Goal: Book appointment/travel/reservation

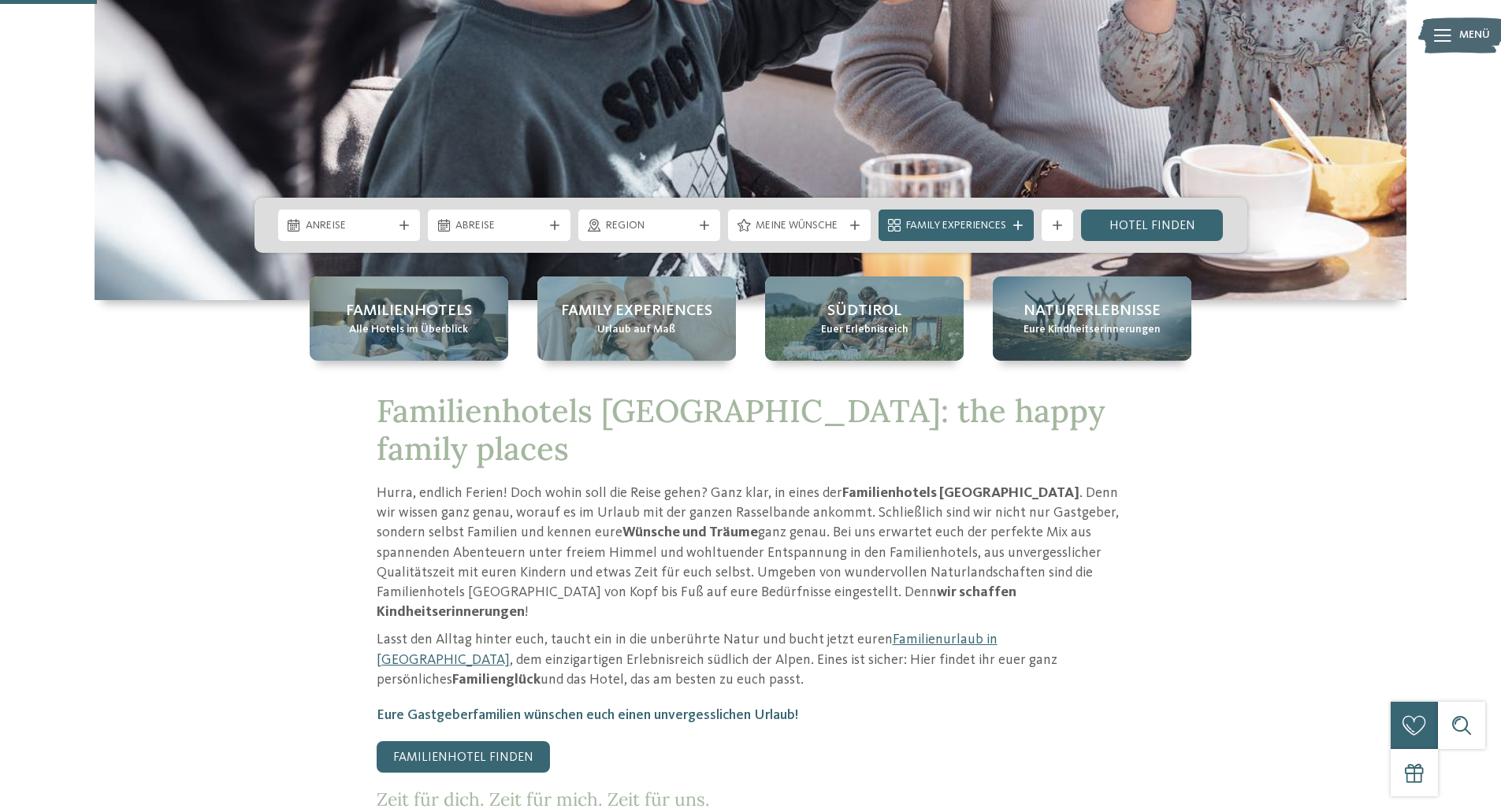
scroll to position [237, 0]
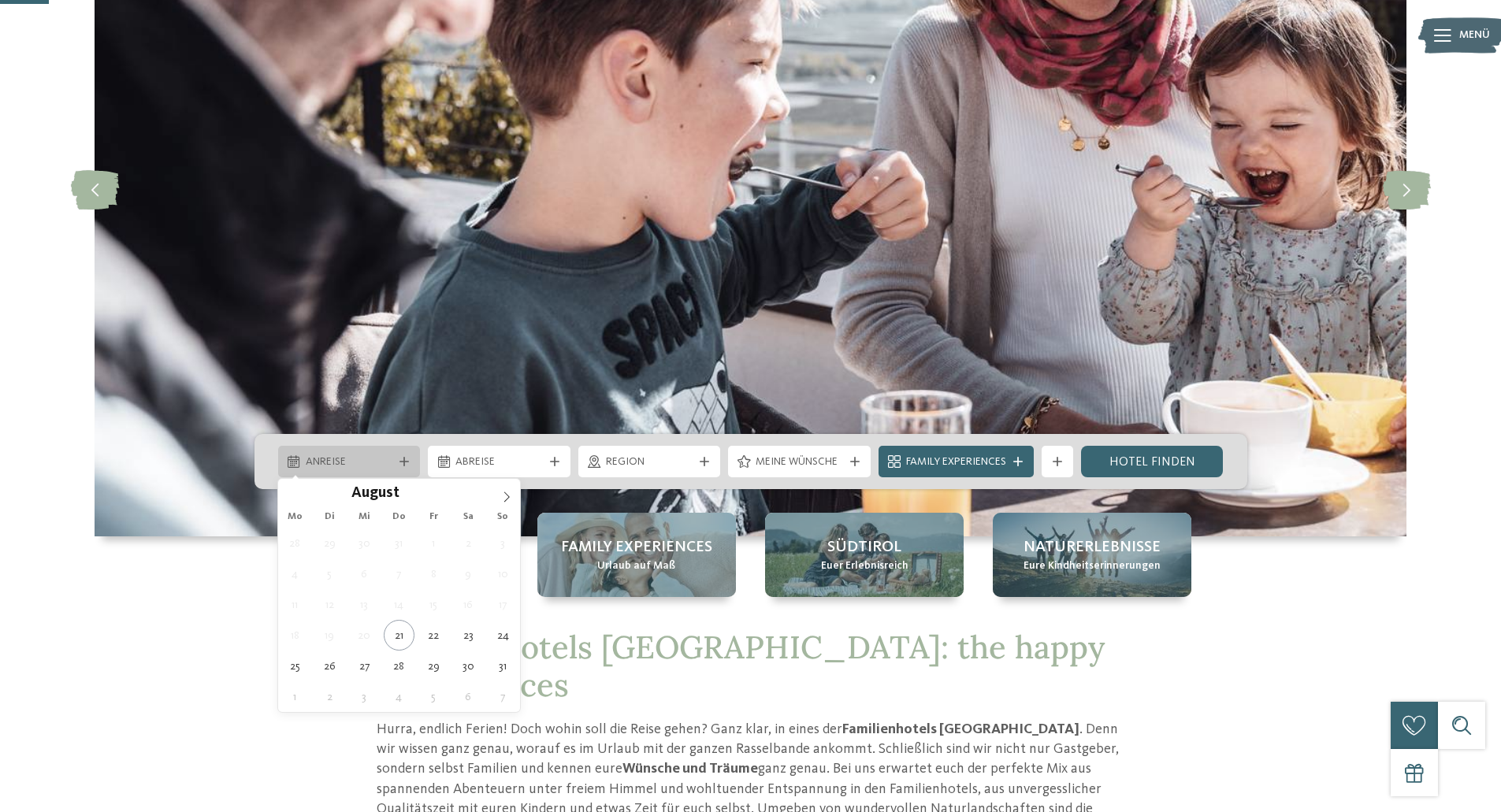
click at [400, 466] on icon at bounding box center [404, 461] width 9 height 9
click at [505, 496] on icon at bounding box center [507, 497] width 11 height 11
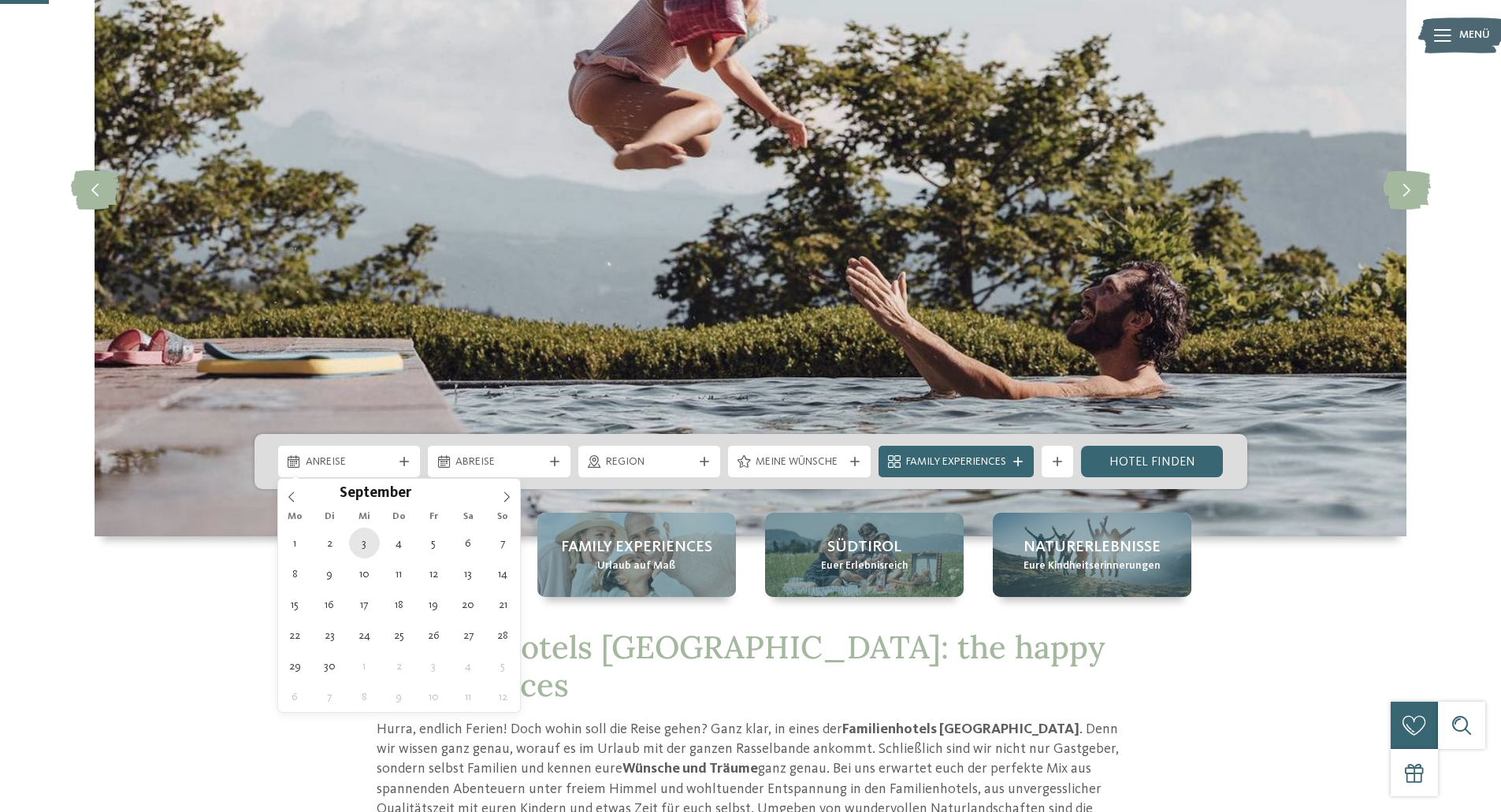
type div "[DATE]"
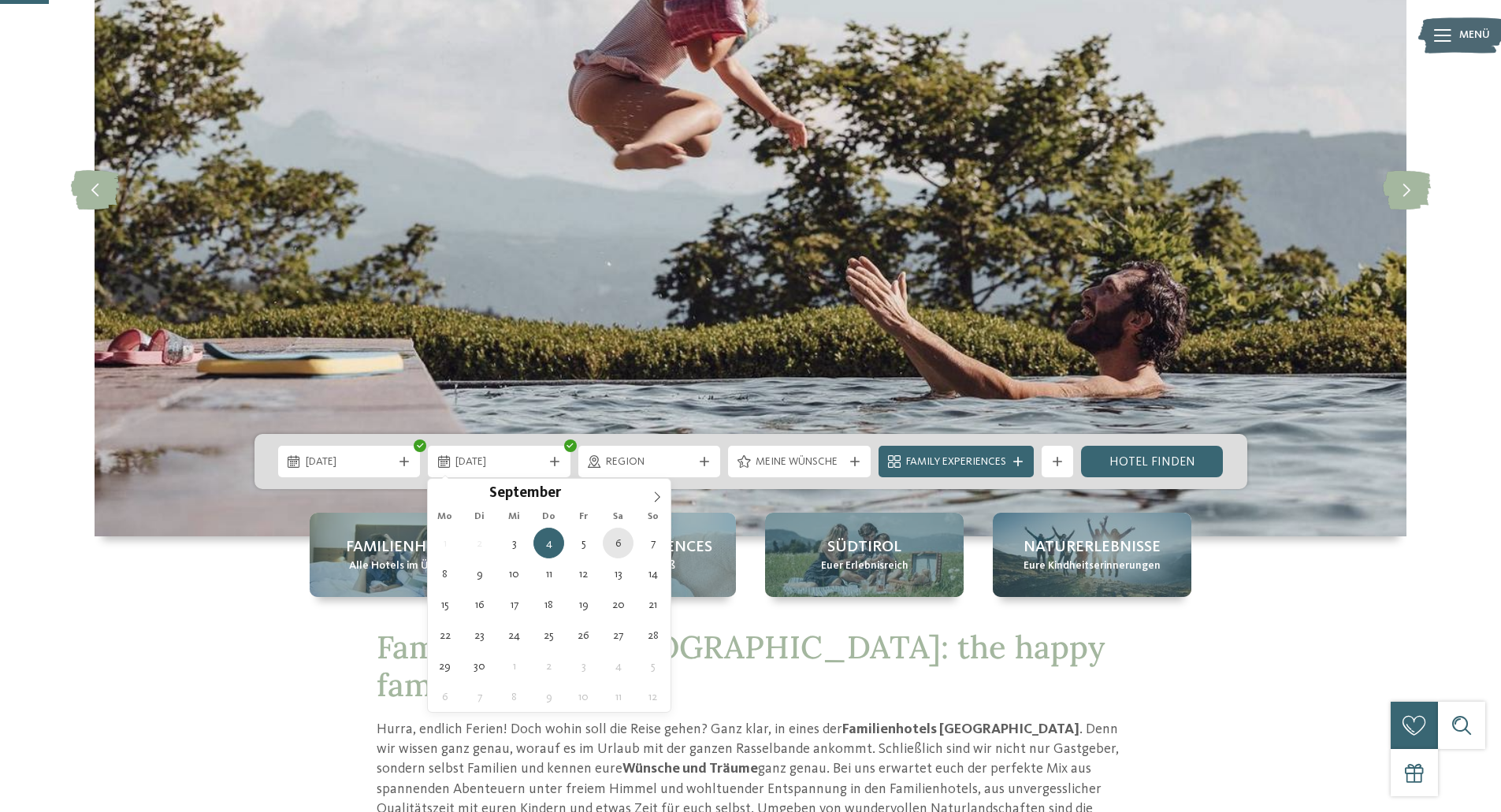
type div "[DATE]"
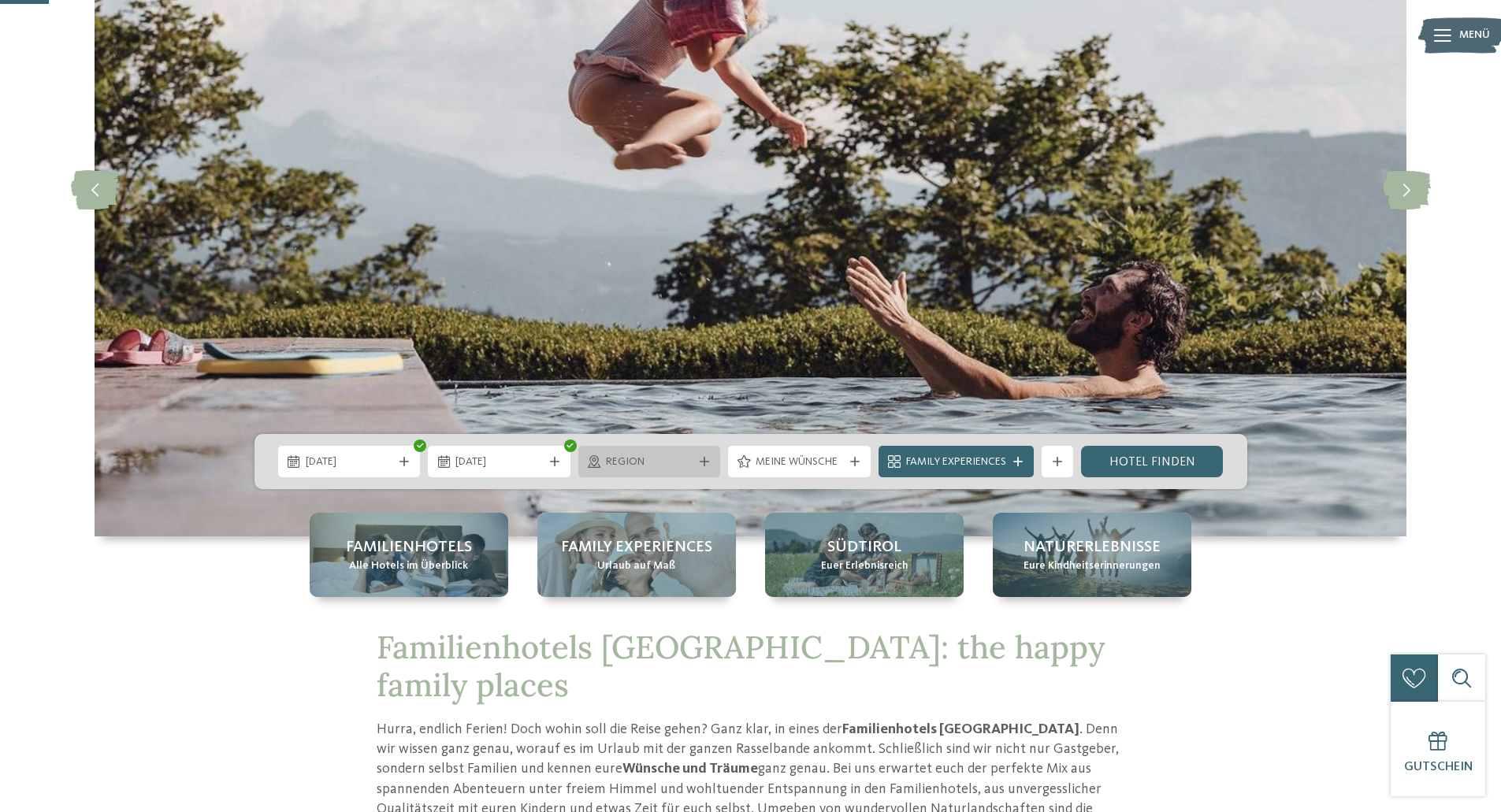
click at [703, 466] on div "Region" at bounding box center [650, 461] width 143 height 31
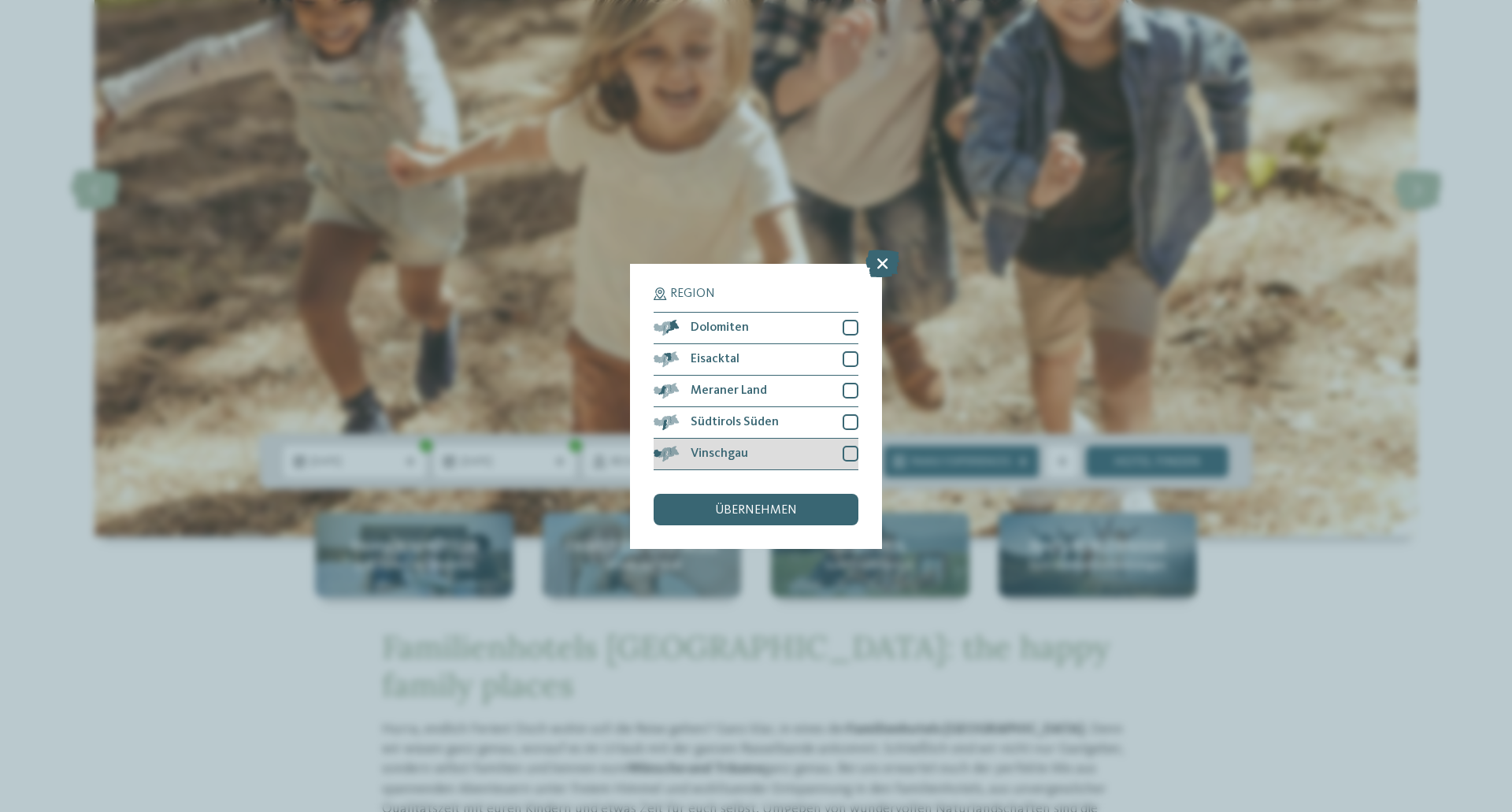
click at [849, 456] on div at bounding box center [851, 454] width 16 height 16
click at [790, 511] on span "übernehmen" at bounding box center [756, 510] width 82 height 13
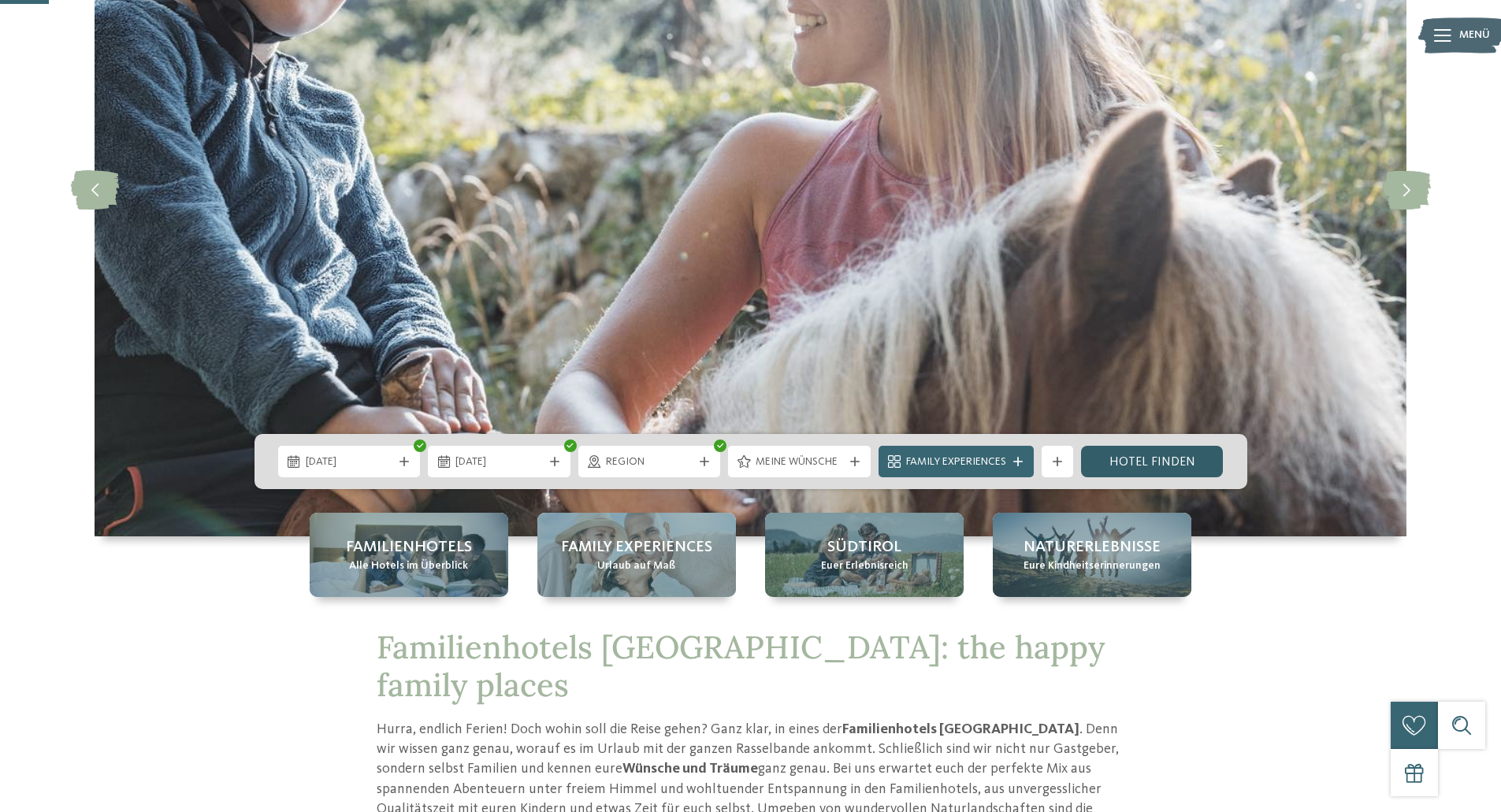
click at [1154, 468] on link "Hotel finden" at bounding box center [1153, 461] width 143 height 31
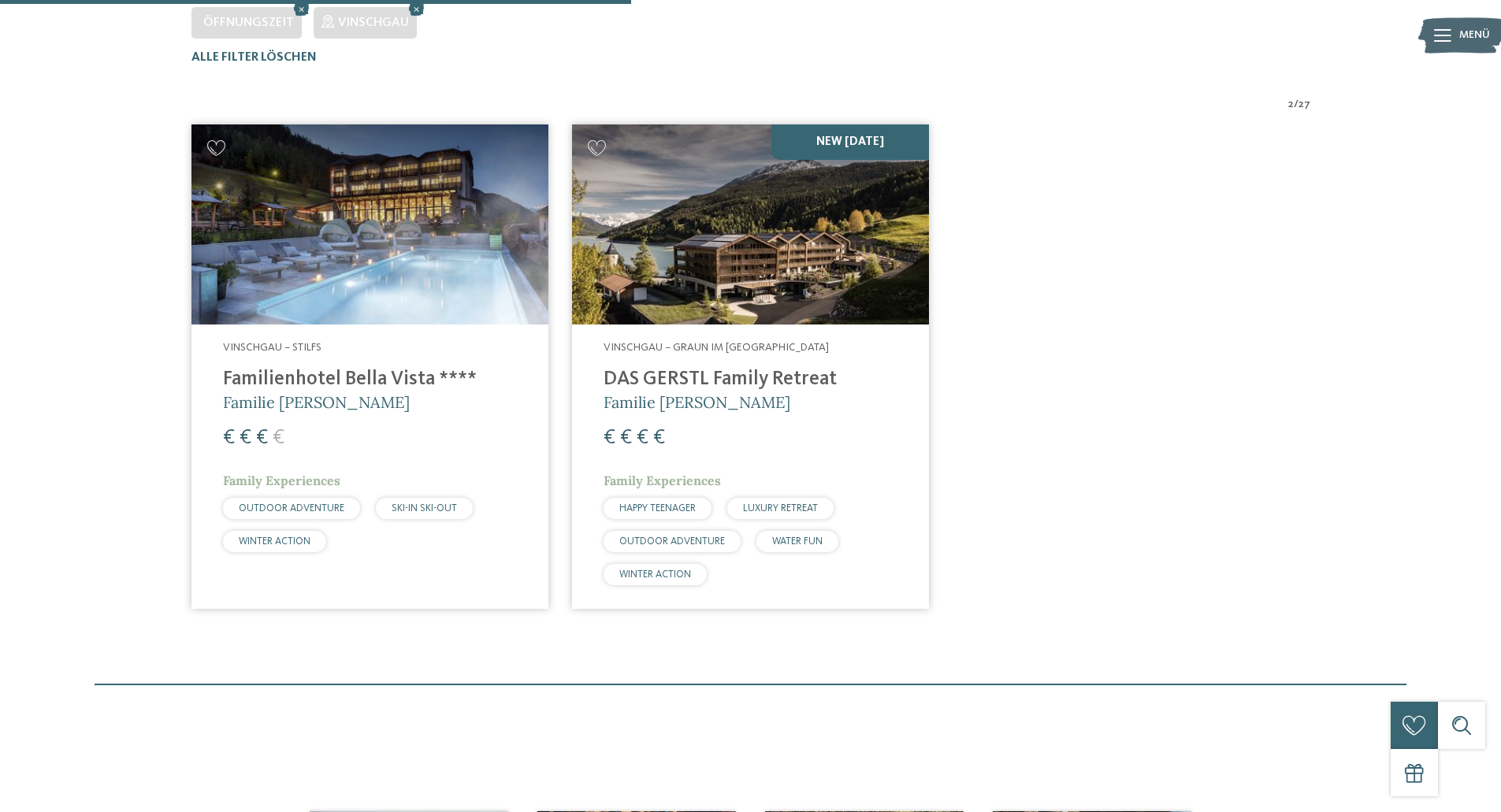
scroll to position [517, 0]
